Goal: Task Accomplishment & Management: Use online tool/utility

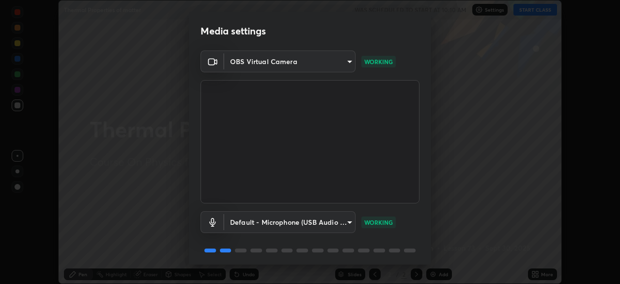
scroll to position [34, 0]
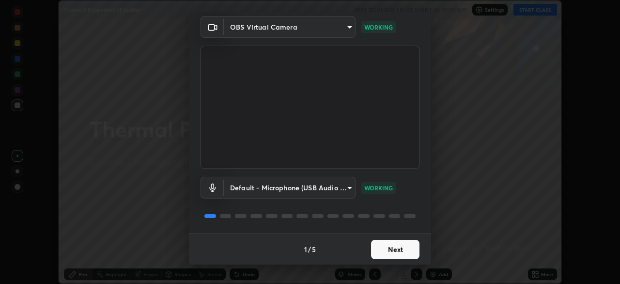
click at [382, 249] on button "Next" at bounding box center [395, 248] width 48 height 19
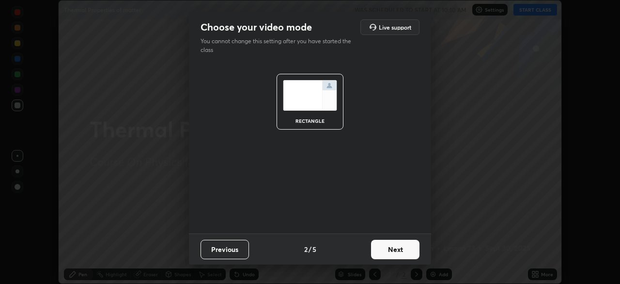
click at [378, 251] on button "Next" at bounding box center [395, 248] width 48 height 19
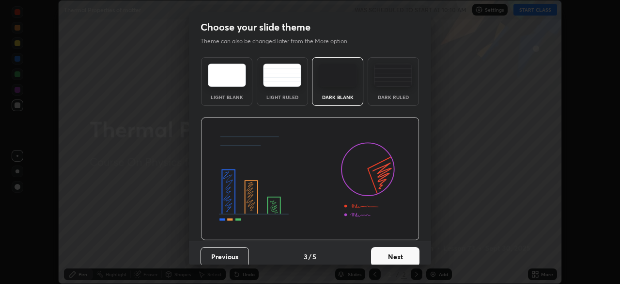
click at [376, 252] on button "Next" at bounding box center [395, 256] width 48 height 19
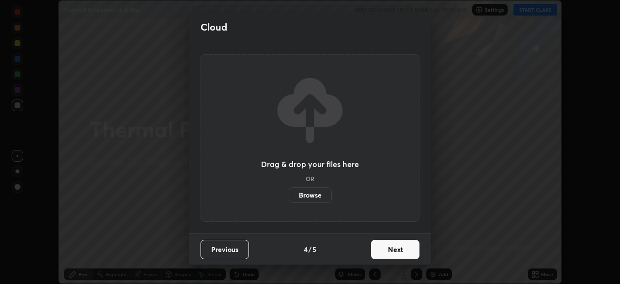
click at [379, 250] on button "Next" at bounding box center [395, 248] width 48 height 19
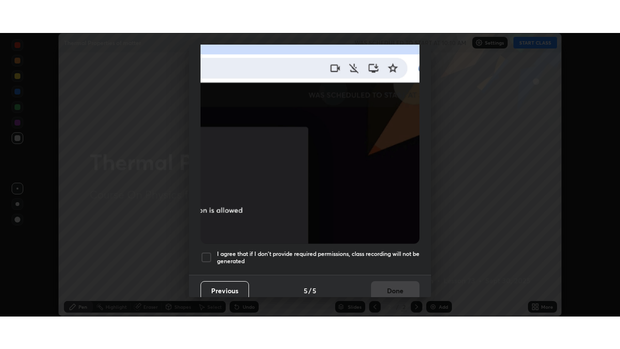
scroll to position [232, 0]
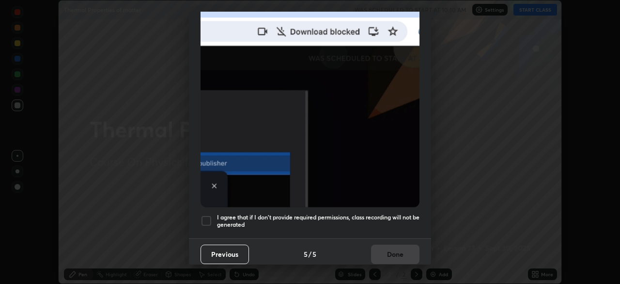
click at [239, 217] on h5 "I agree that if I don't provide required permissions, class recording will not …" at bounding box center [318, 220] width 203 height 15
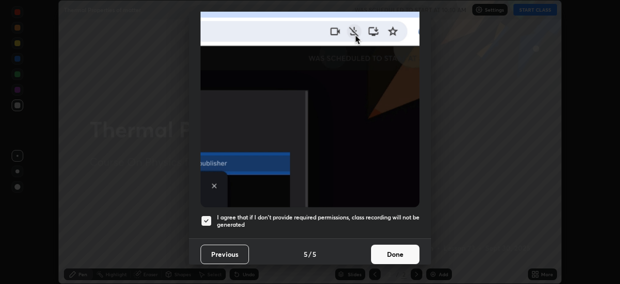
click at [388, 250] on button "Done" at bounding box center [395, 253] width 48 height 19
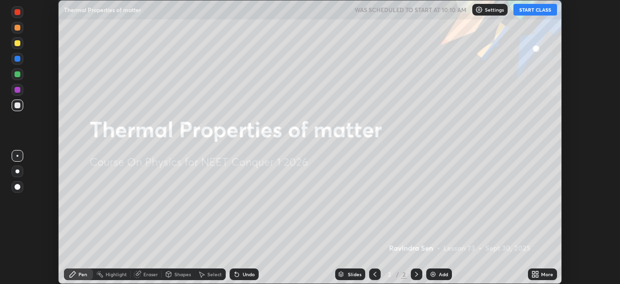
click at [535, 7] on button "START CLASS" at bounding box center [536, 10] width 44 height 12
click at [534, 274] on icon at bounding box center [536, 274] width 8 height 8
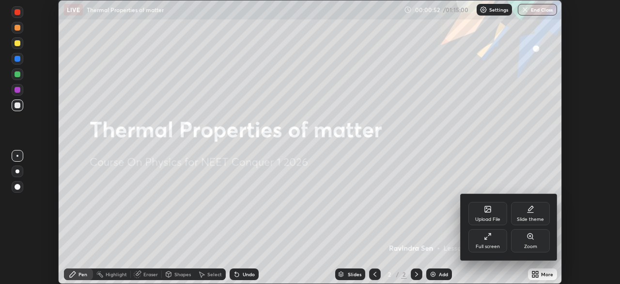
click at [490, 234] on icon at bounding box center [490, 234] width 2 height 2
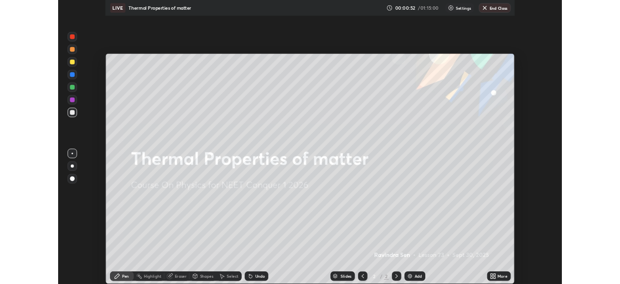
scroll to position [349, 620]
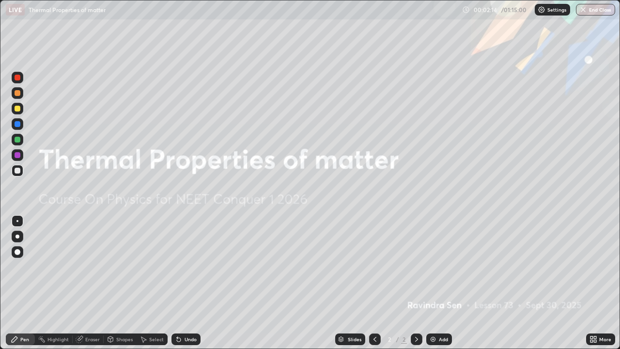
click at [436, 283] on img at bounding box center [433, 339] width 8 height 8
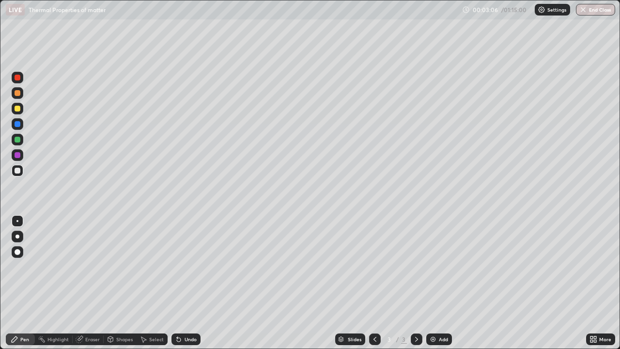
click at [18, 250] on div at bounding box center [18, 252] width 6 height 6
click at [17, 221] on div at bounding box center [17, 221] width 2 height 2
click at [180, 283] on icon at bounding box center [179, 339] width 8 height 8
click at [21, 232] on div at bounding box center [18, 237] width 12 height 12
click at [181, 283] on icon at bounding box center [179, 339] width 8 height 8
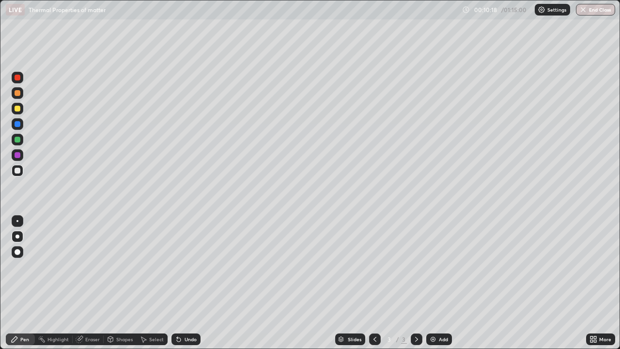
click at [17, 221] on div at bounding box center [17, 221] width 2 height 2
click at [189, 283] on div "Undo" at bounding box center [191, 339] width 12 height 5
click at [158, 283] on div "Select" at bounding box center [156, 339] width 15 height 5
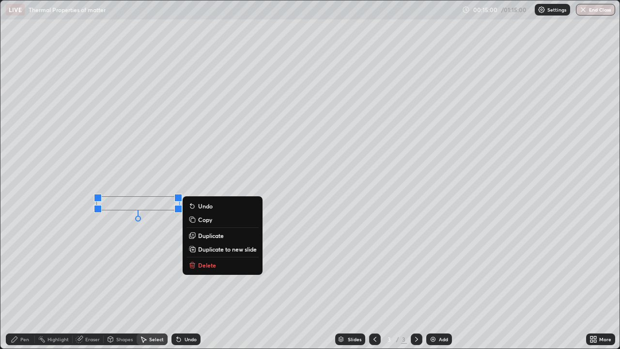
click at [208, 237] on p "Duplicate" at bounding box center [211, 236] width 26 height 8
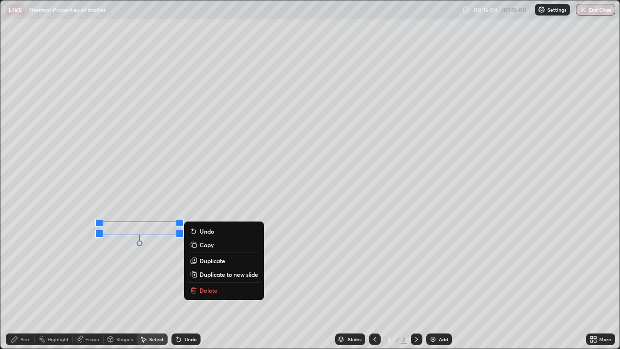
click at [94, 283] on div "Eraser" at bounding box center [92, 339] width 15 height 5
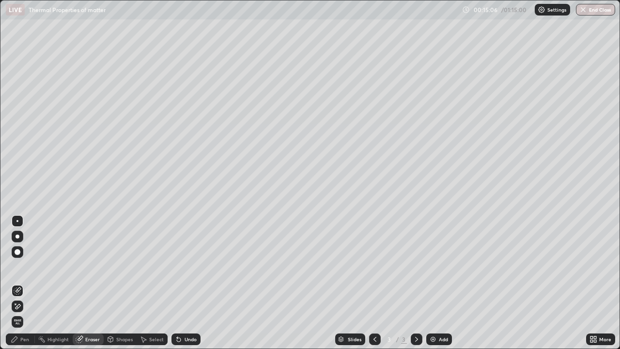
click at [26, 283] on div "Pen" at bounding box center [24, 339] width 9 height 5
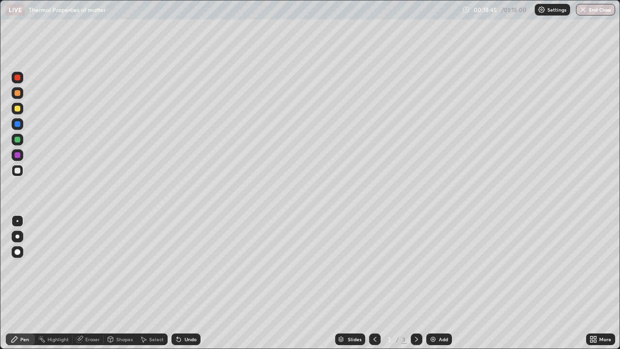
click at [437, 283] on div "Add" at bounding box center [440, 339] width 26 height 12
click at [187, 283] on div "Undo" at bounding box center [186, 339] width 29 height 12
click at [182, 283] on div "Undo" at bounding box center [186, 339] width 29 height 12
click at [187, 283] on div "Undo" at bounding box center [191, 339] width 12 height 5
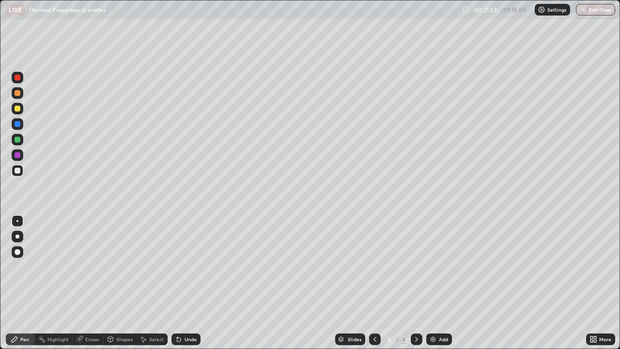
click at [188, 283] on div "Undo" at bounding box center [191, 339] width 12 height 5
click at [433, 283] on img at bounding box center [433, 339] width 8 height 8
click at [93, 283] on div "Eraser" at bounding box center [92, 339] width 15 height 5
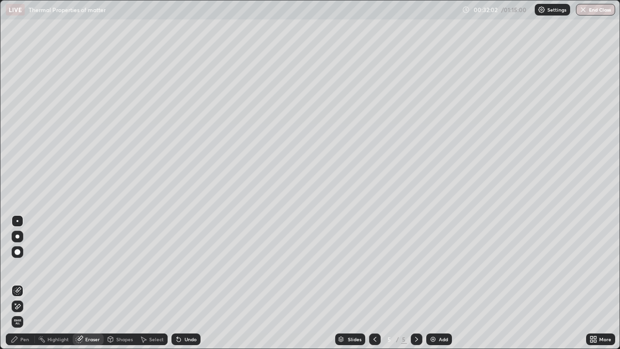
click at [25, 283] on div "Pen" at bounding box center [24, 339] width 9 height 5
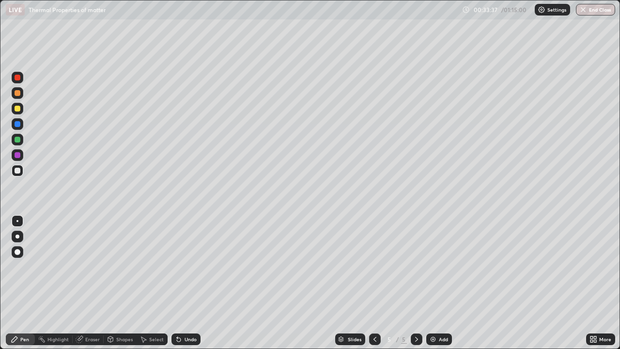
click at [182, 283] on div "Undo" at bounding box center [186, 339] width 29 height 12
click at [189, 283] on div "Undo" at bounding box center [191, 339] width 12 height 5
click at [187, 283] on div "Undo" at bounding box center [191, 339] width 12 height 5
click at [188, 283] on div "Undo" at bounding box center [191, 339] width 12 height 5
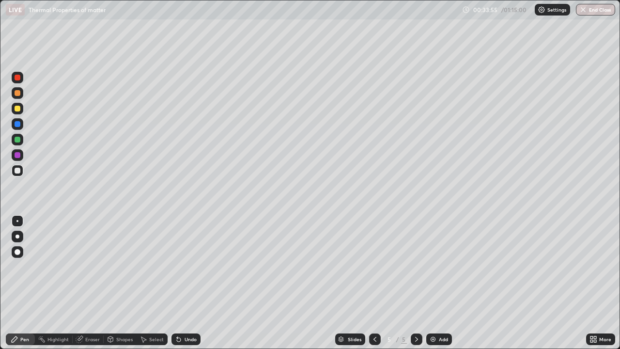
click at [188, 283] on div "Undo" at bounding box center [191, 339] width 12 height 5
click at [189, 283] on div "Undo" at bounding box center [191, 339] width 12 height 5
click at [190, 283] on div "Undo" at bounding box center [191, 339] width 12 height 5
click at [192, 283] on div "Undo" at bounding box center [191, 339] width 12 height 5
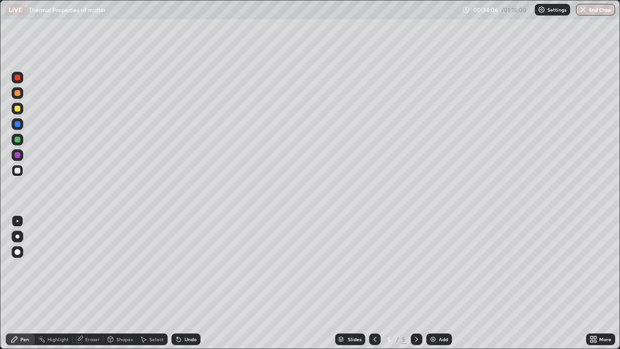
click at [192, 283] on div "Undo" at bounding box center [191, 339] width 12 height 5
click at [183, 283] on div "Undo" at bounding box center [186, 339] width 29 height 12
click at [185, 283] on div "Undo" at bounding box center [191, 339] width 12 height 5
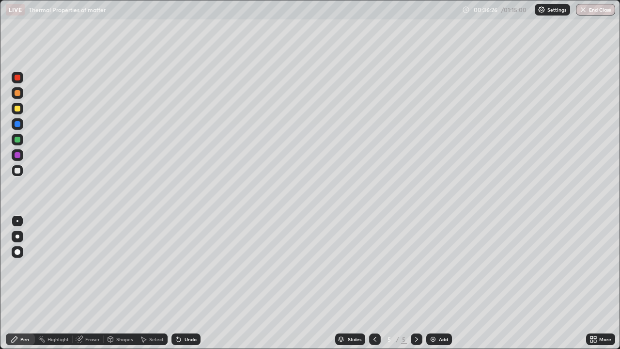
click at [190, 283] on div "Undo" at bounding box center [191, 339] width 12 height 5
click at [188, 283] on div "Undo" at bounding box center [191, 339] width 12 height 5
click at [444, 283] on div "Add" at bounding box center [443, 339] width 9 height 5
click at [185, 283] on div "Undo" at bounding box center [191, 339] width 12 height 5
click at [187, 283] on div "Undo" at bounding box center [191, 339] width 12 height 5
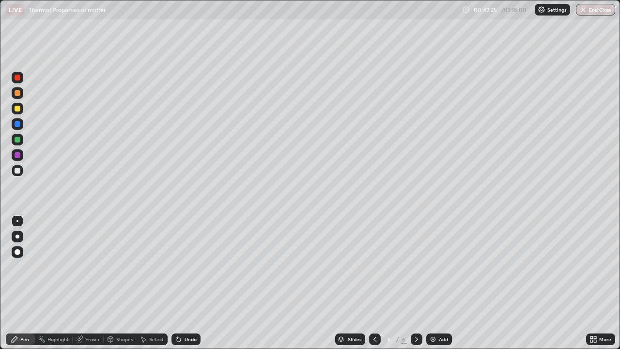
click at [186, 283] on div "Undo" at bounding box center [191, 339] width 12 height 5
click at [182, 283] on div "Undo" at bounding box center [186, 339] width 29 height 12
click at [124, 283] on div "Shapes" at bounding box center [124, 339] width 16 height 5
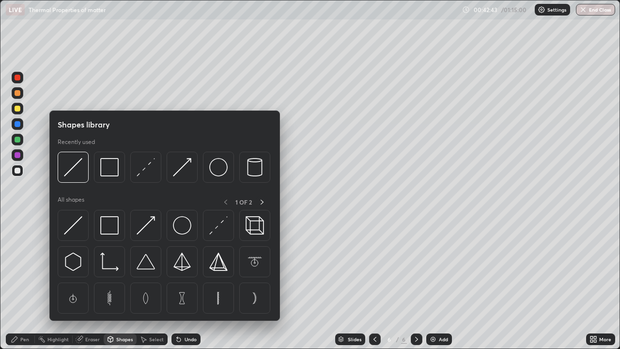
click at [94, 283] on div "Eraser" at bounding box center [92, 339] width 15 height 5
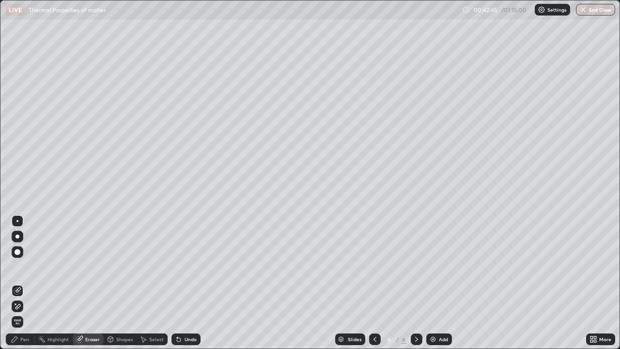
click at [26, 283] on div "Pen" at bounding box center [24, 339] width 9 height 5
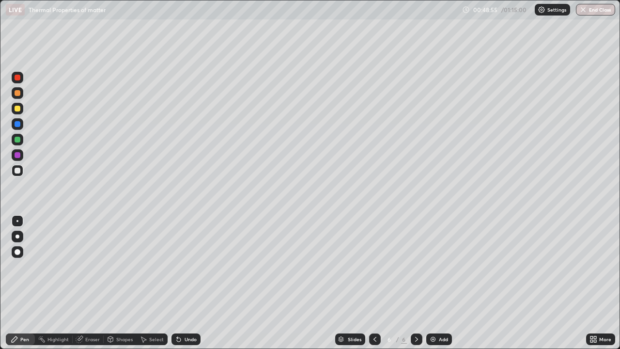
click at [193, 283] on div "Undo" at bounding box center [191, 339] width 12 height 5
click at [185, 283] on div "Undo" at bounding box center [191, 339] width 12 height 5
click at [182, 283] on div "Undo" at bounding box center [186, 339] width 29 height 12
click at [190, 283] on div "Undo" at bounding box center [191, 339] width 12 height 5
click at [189, 283] on div "Undo" at bounding box center [191, 339] width 12 height 5
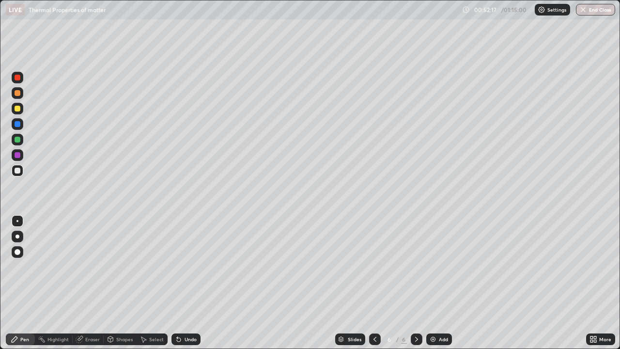
click at [190, 283] on div "Undo" at bounding box center [191, 339] width 12 height 5
click at [605, 10] on button "End Class" at bounding box center [595, 10] width 39 height 12
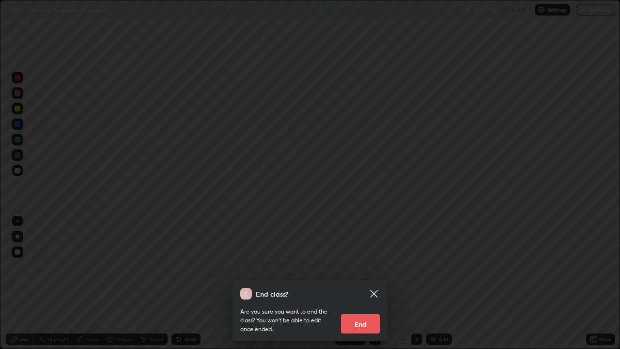
click at [355, 283] on button "End" at bounding box center [360, 323] width 39 height 19
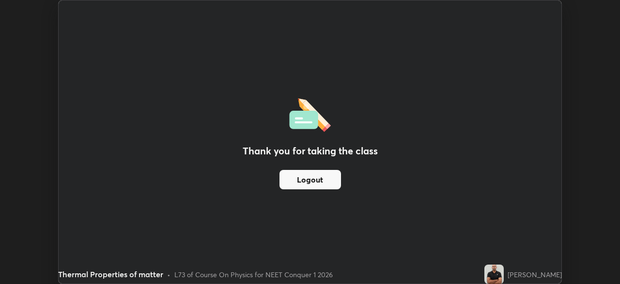
scroll to position [48184, 47847]
